Goal: Task Accomplishment & Management: Manage account settings

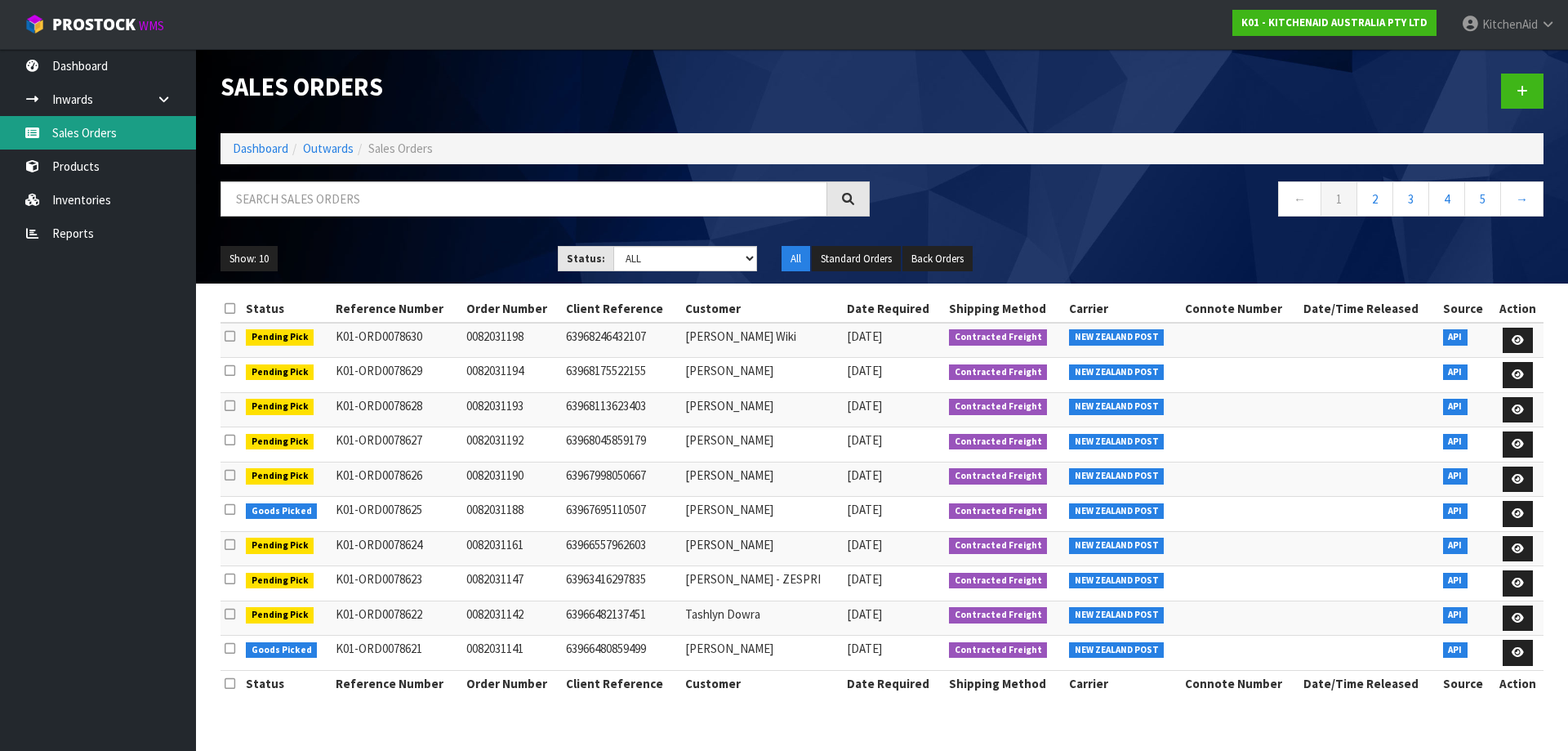
click at [107, 129] on link "Sales Orders" at bounding box center [98, 133] width 196 height 33
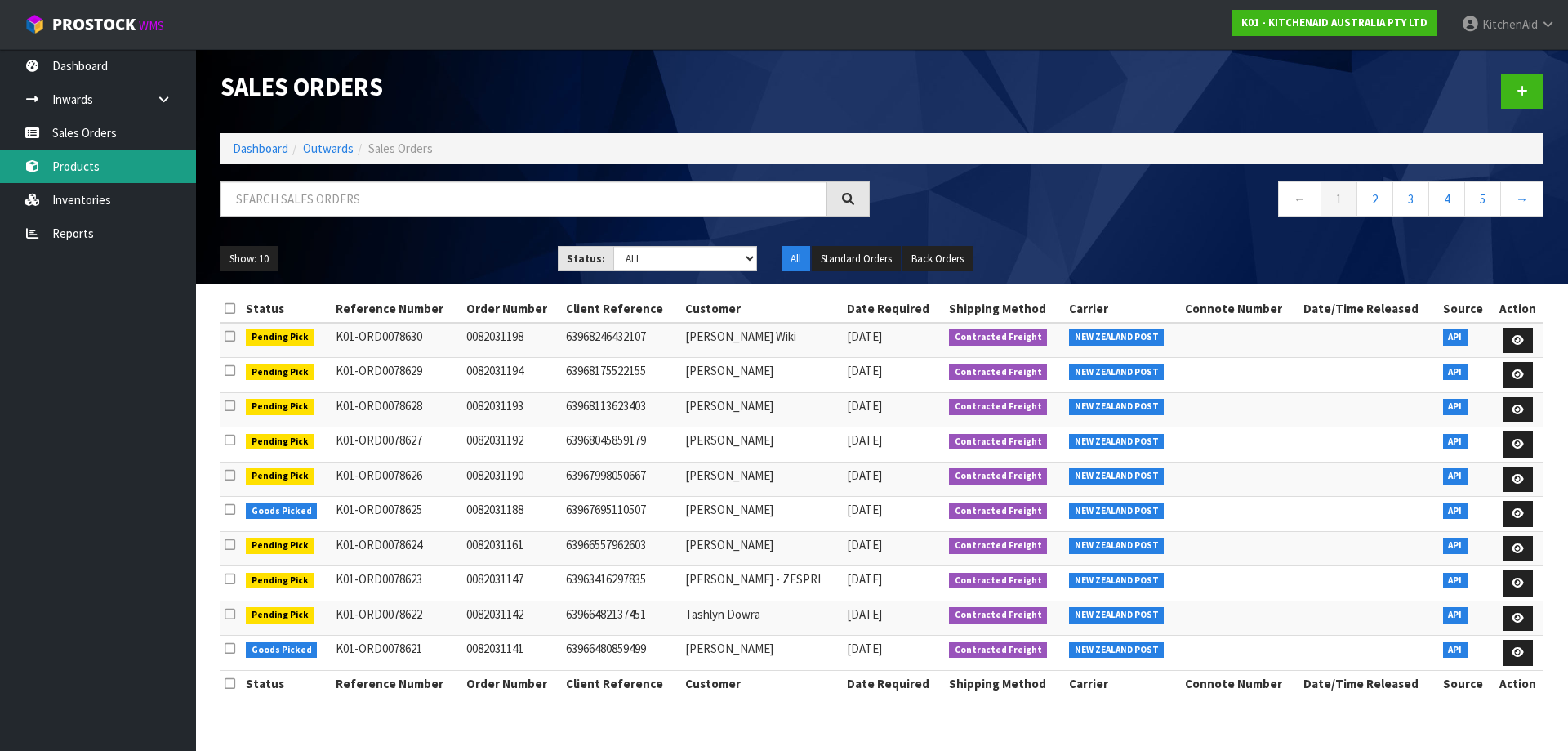
click at [90, 172] on link "Products" at bounding box center [98, 166] width 196 height 33
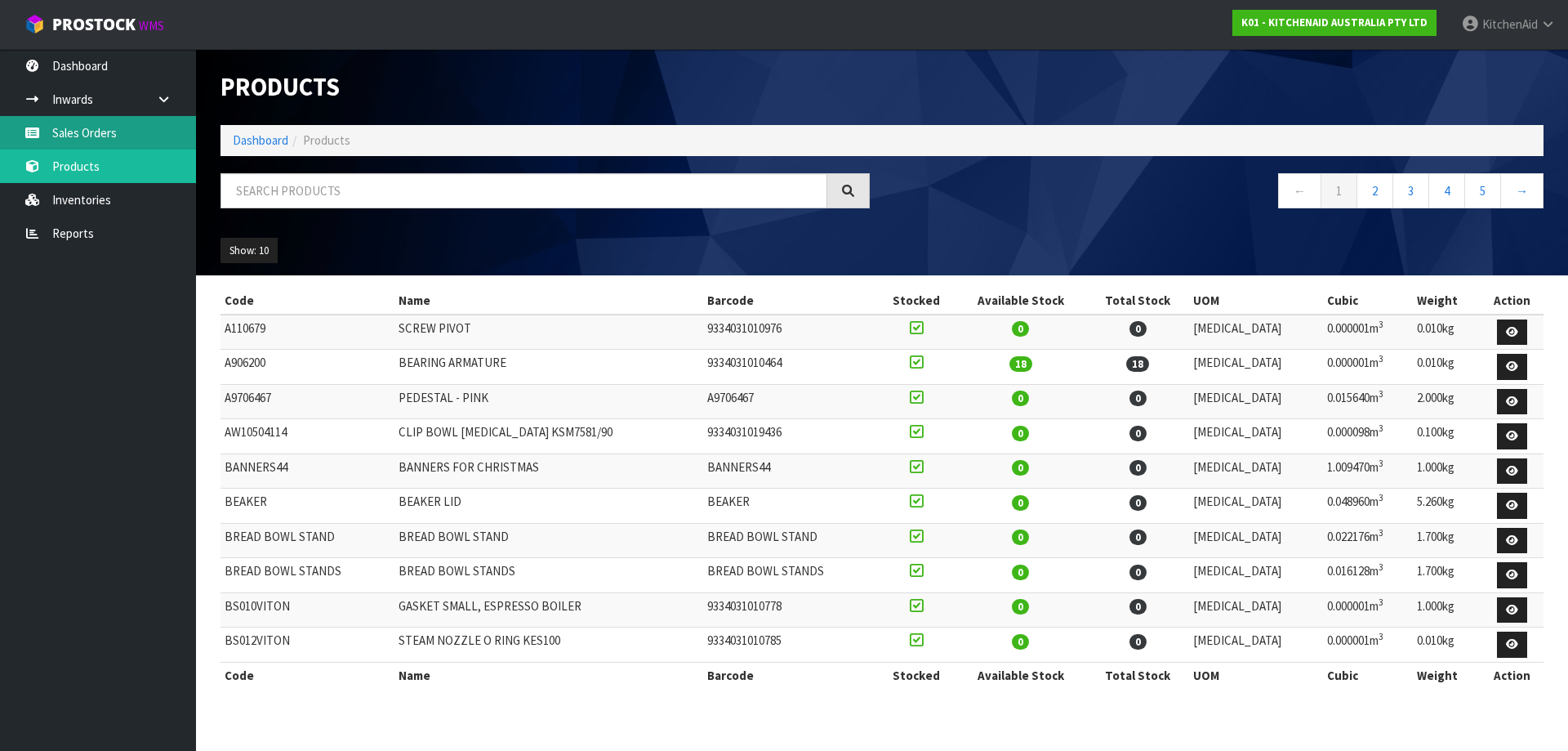
click at [95, 135] on link "Sales Orders" at bounding box center [98, 133] width 196 height 33
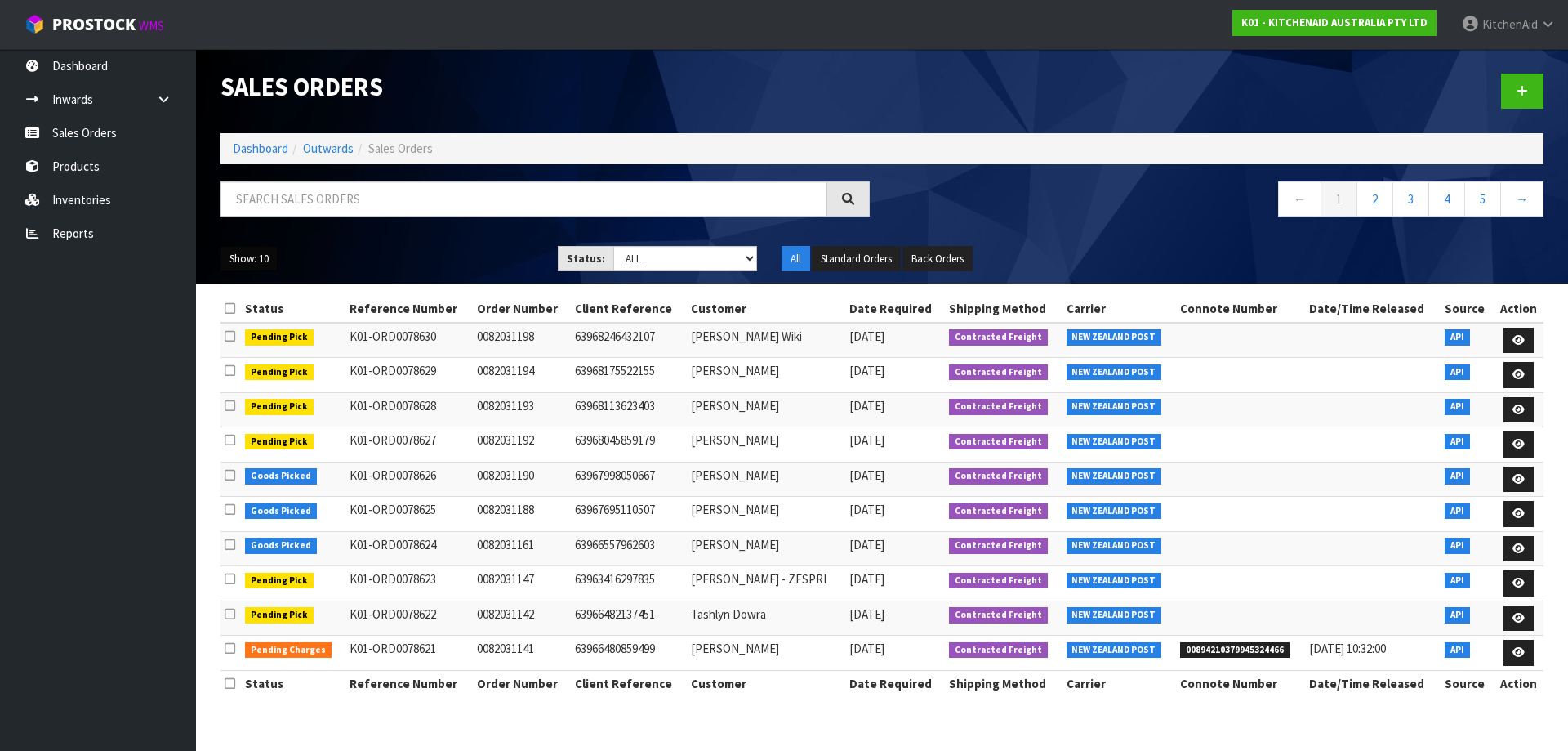
click at [266, 267] on button "Show: 10" at bounding box center [249, 258] width 57 height 26
click at [265, 345] on link "50" at bounding box center [286, 355] width 129 height 22
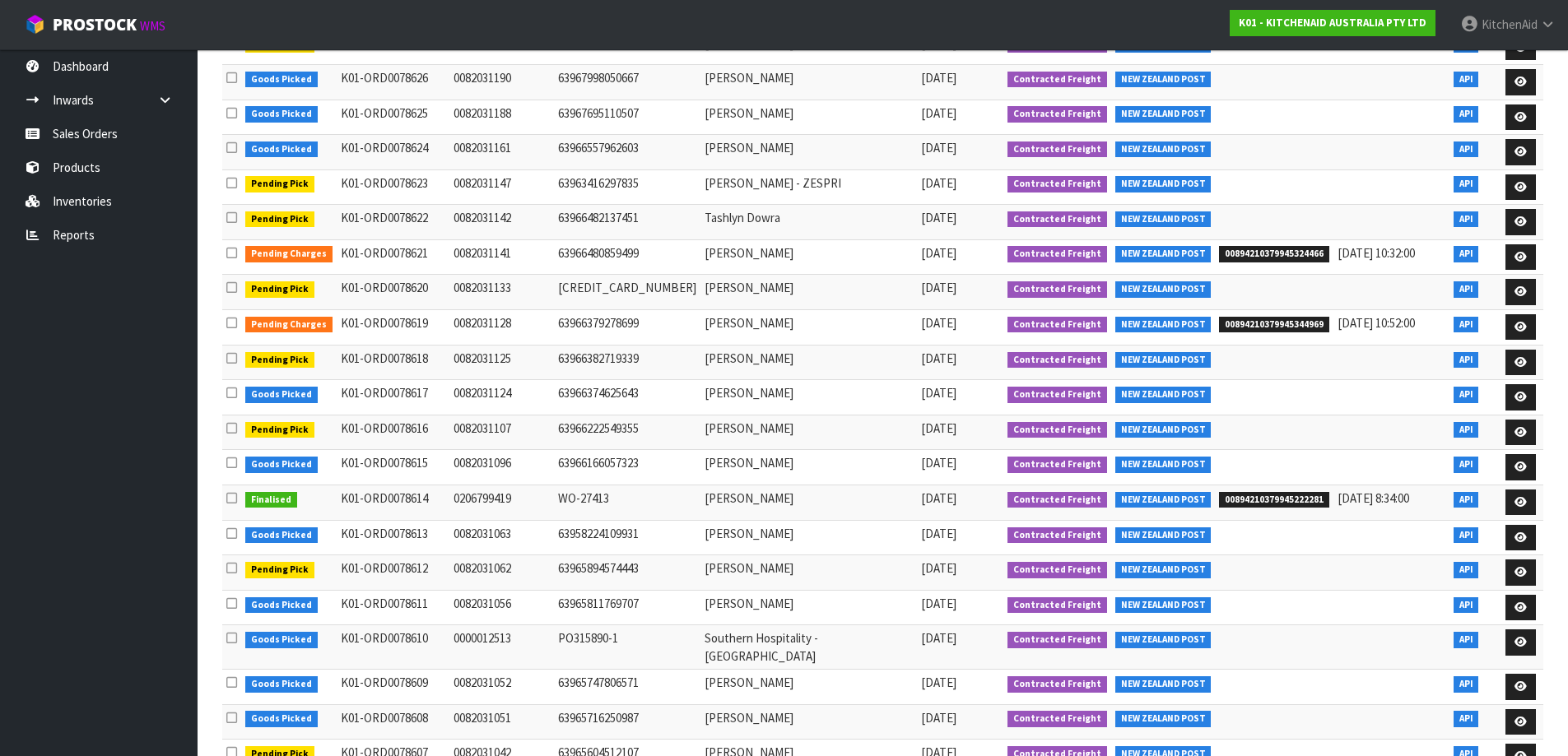
scroll to position [576, 0]
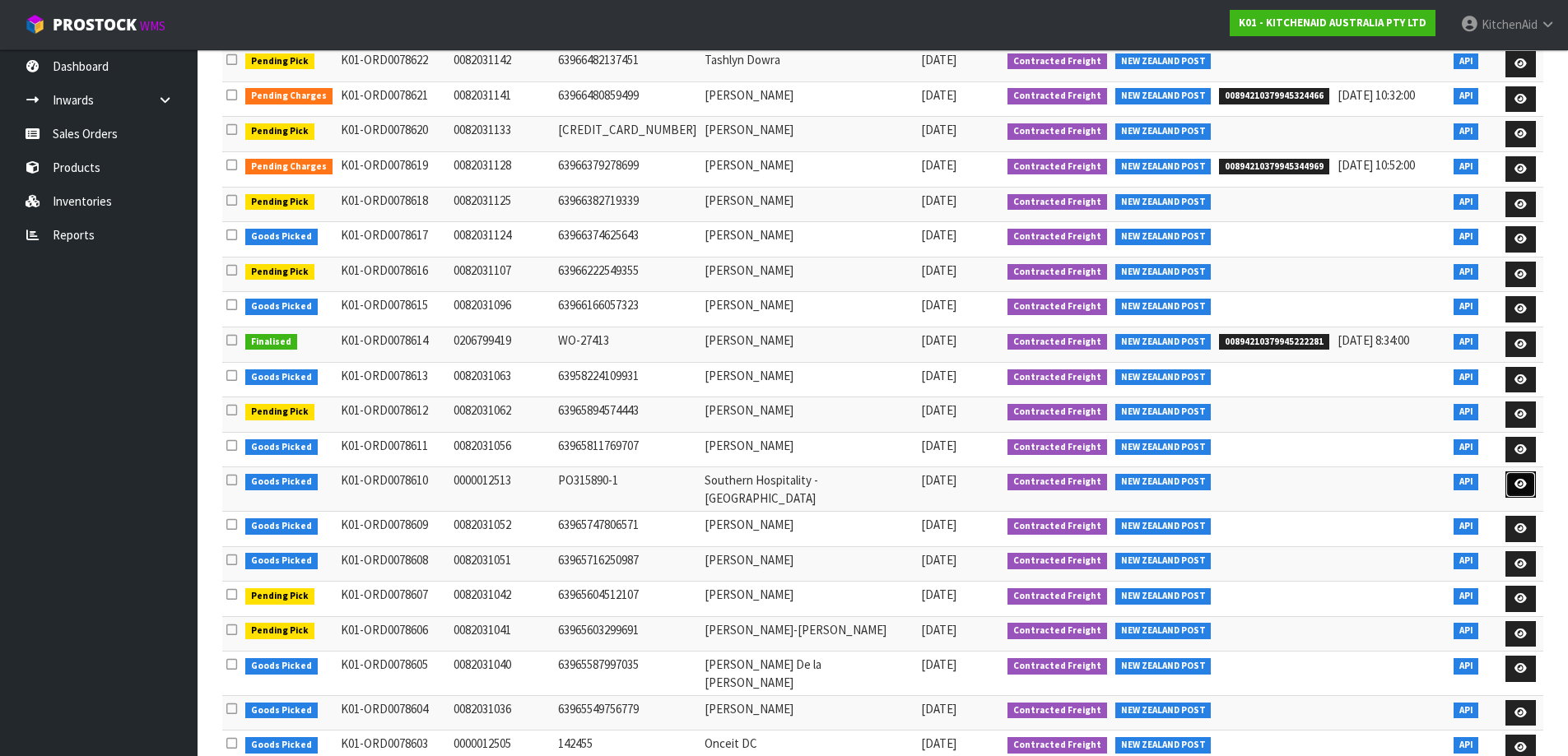
click at [1520, 479] on icon at bounding box center [1520, 484] width 13 height 11
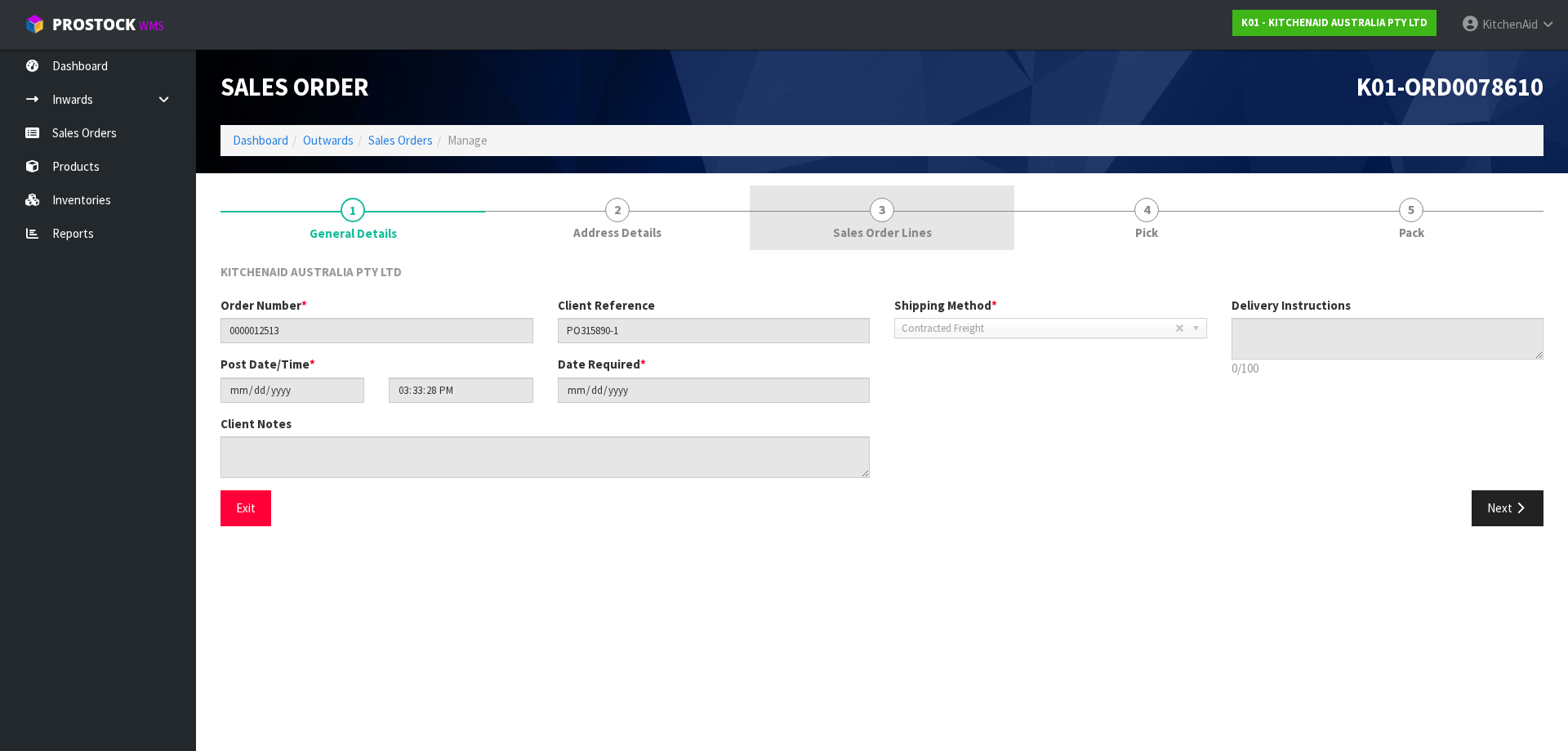
click at [872, 232] on span "Sales Order Lines" at bounding box center [883, 232] width 99 height 18
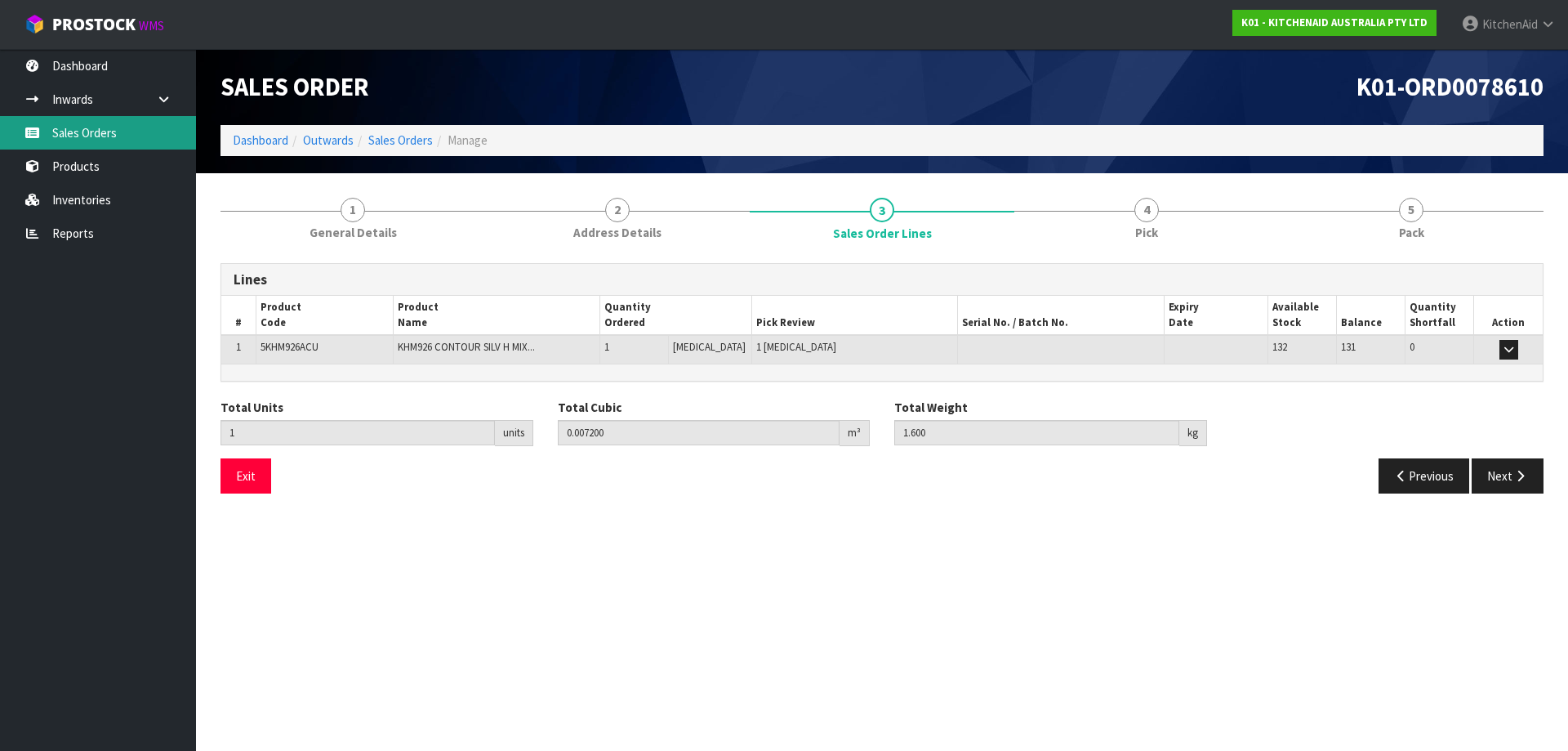
click at [130, 125] on link "Sales Orders" at bounding box center [98, 133] width 196 height 33
